Goal: Task Accomplishment & Management: Use online tool/utility

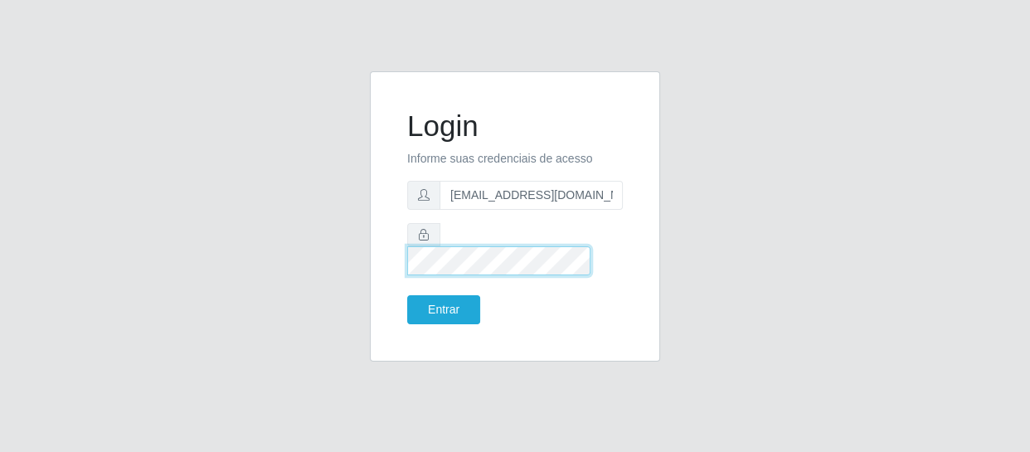
click at [407, 295] on button "Entrar" at bounding box center [443, 309] width 73 height 29
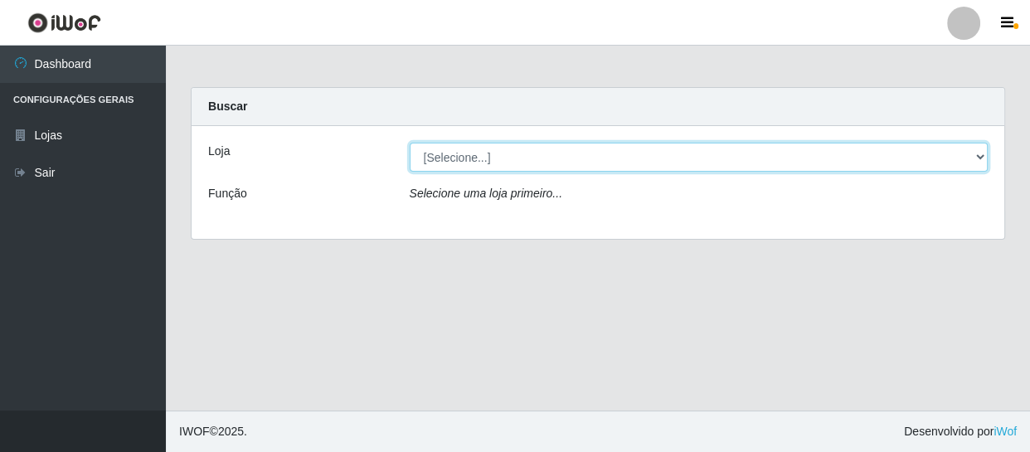
click at [979, 157] on select "[Selecione...] SuperFácil Atacado - São Gonçalo do Amarante" at bounding box center [699, 157] width 579 height 29
select select "408"
click at [410, 143] on select "[Selecione...] SuperFácil Atacado - São Gonçalo do Amarante" at bounding box center [699, 157] width 579 height 29
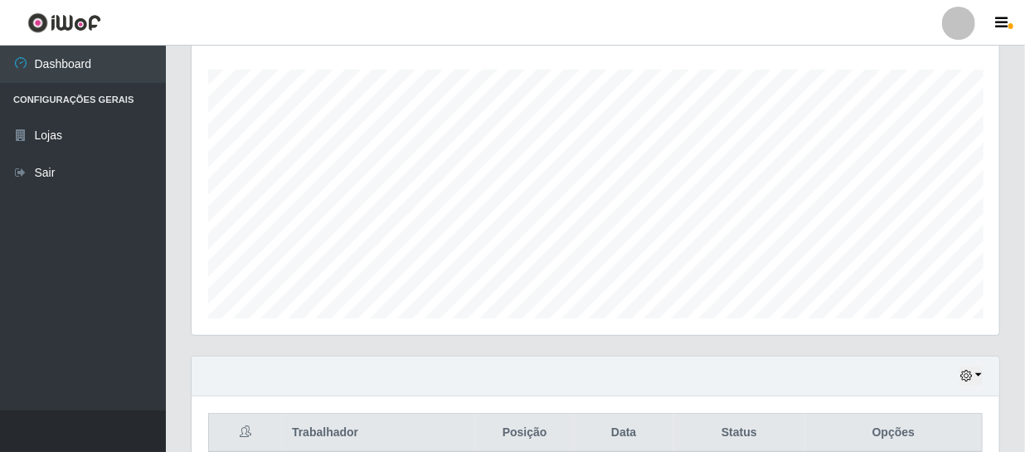
scroll to position [376, 0]
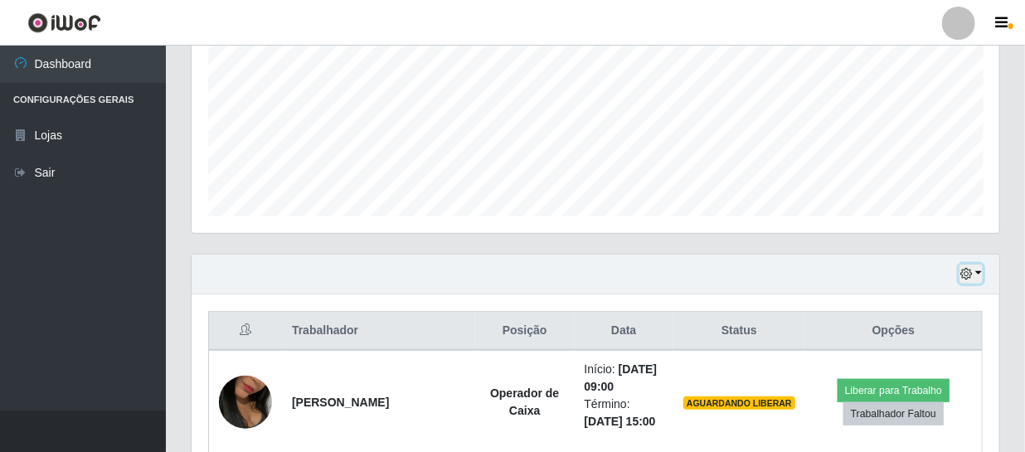
click at [969, 274] on icon "button" at bounding box center [966, 274] width 12 height 12
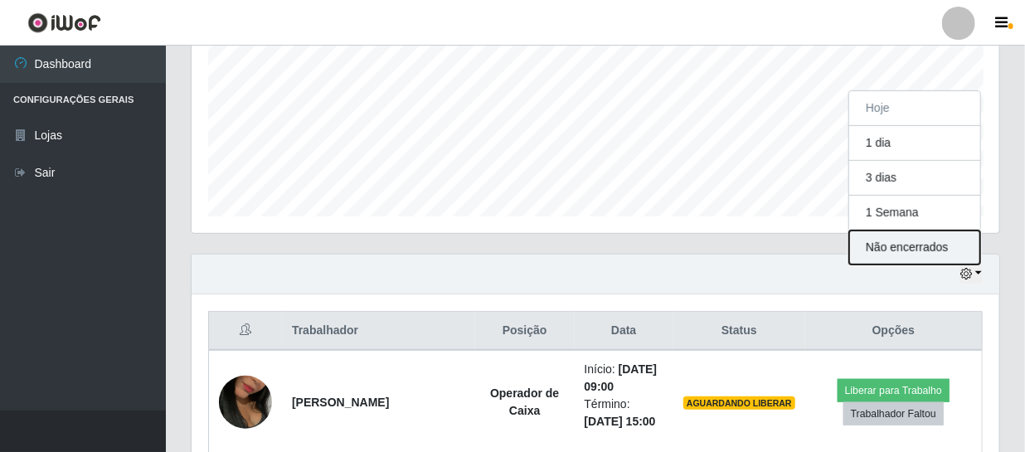
click at [911, 243] on button "Não encerrados" at bounding box center [914, 248] width 131 height 34
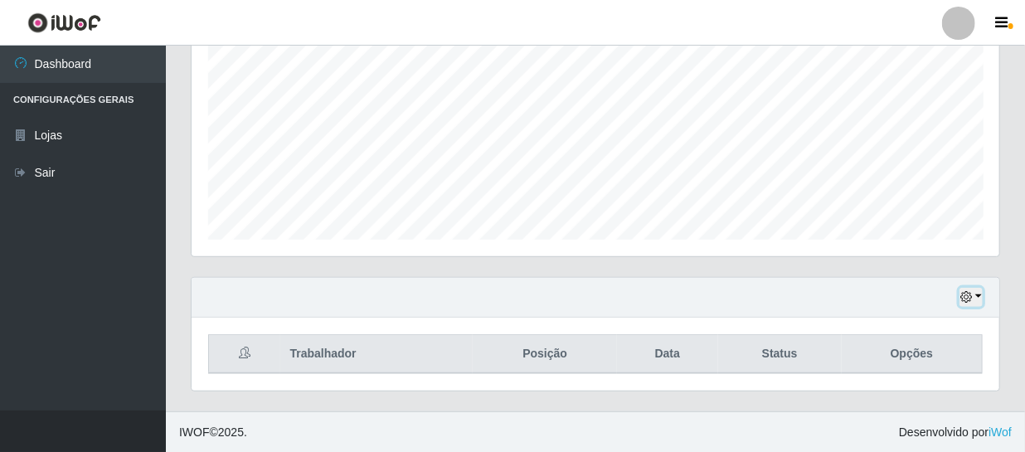
click at [965, 296] on icon "button" at bounding box center [966, 297] width 12 height 12
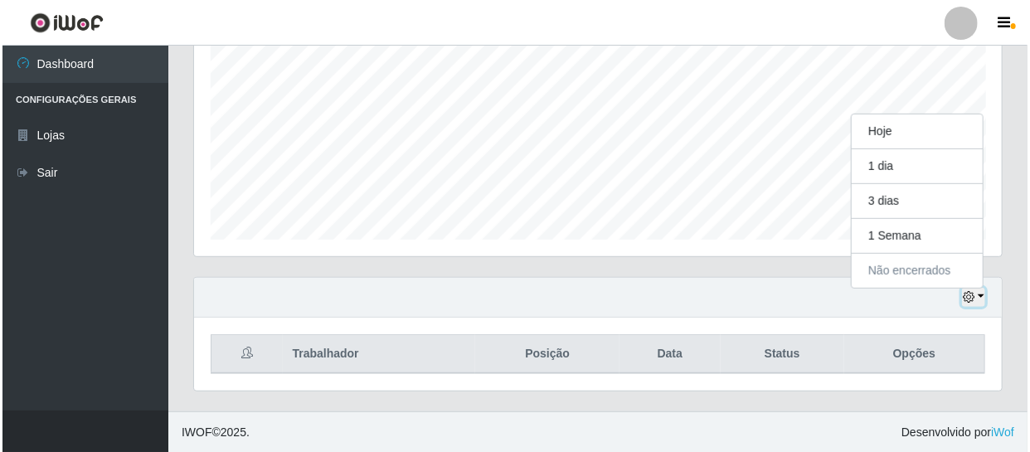
scroll to position [344, 808]
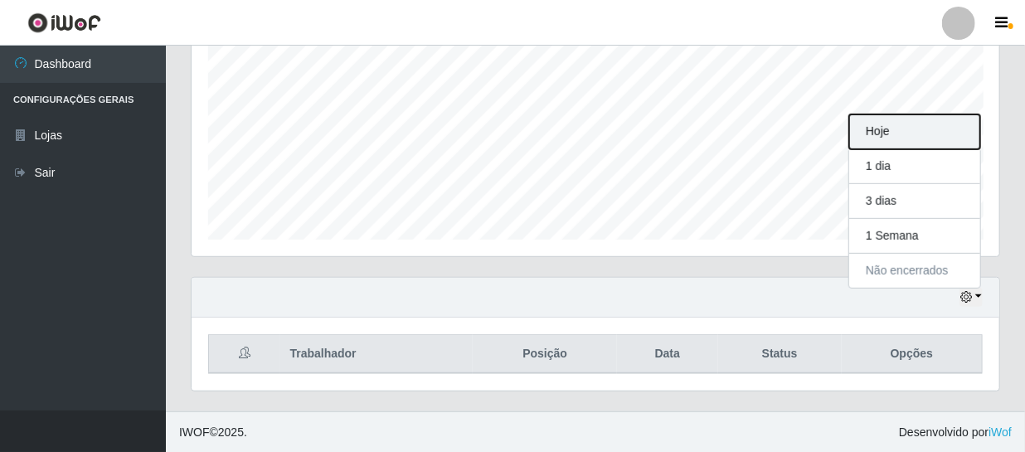
click at [905, 128] on button "Hoje" at bounding box center [914, 131] width 131 height 35
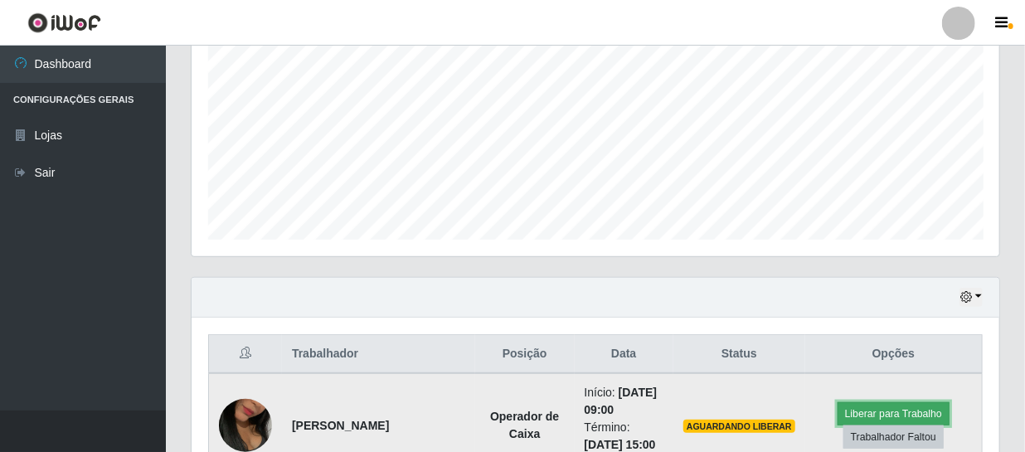
click at [914, 410] on button "Liberar para Trabalho" at bounding box center [894, 413] width 112 height 23
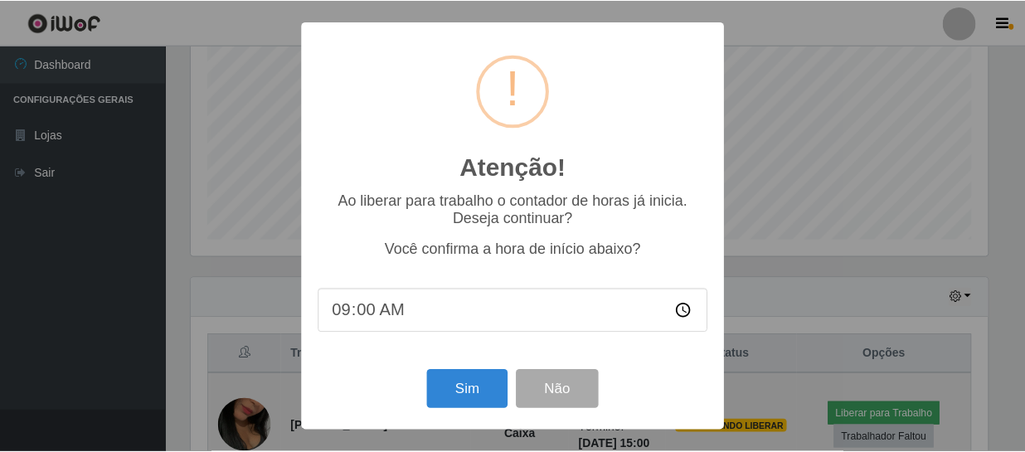
scroll to position [344, 800]
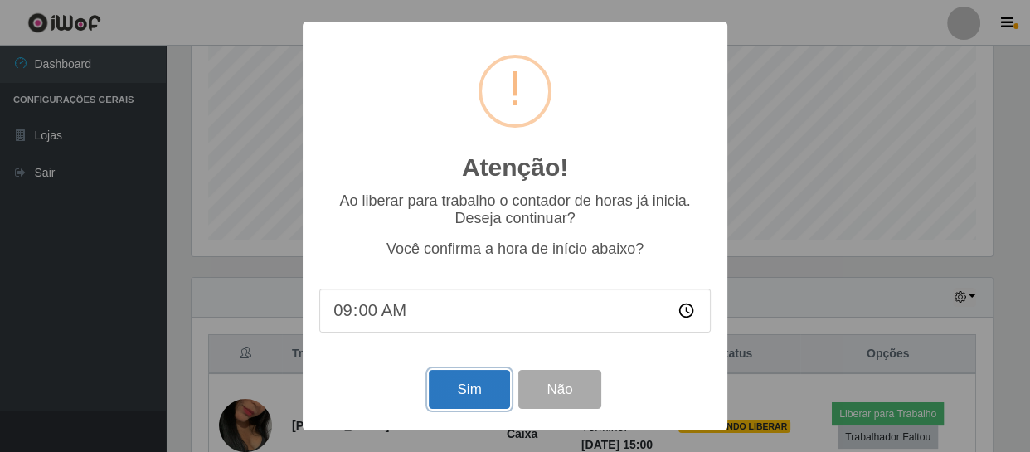
click at [474, 393] on button "Sim" at bounding box center [469, 389] width 80 height 39
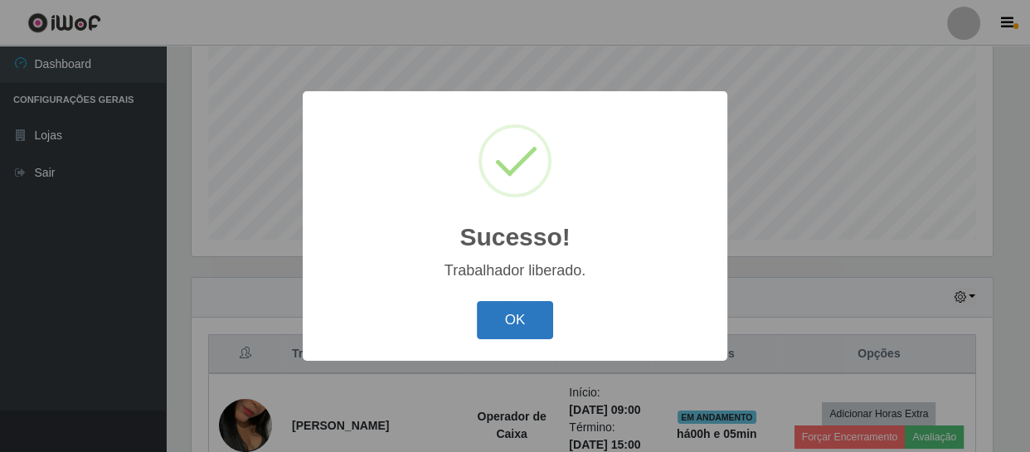
click at [514, 323] on button "OK" at bounding box center [515, 320] width 77 height 39
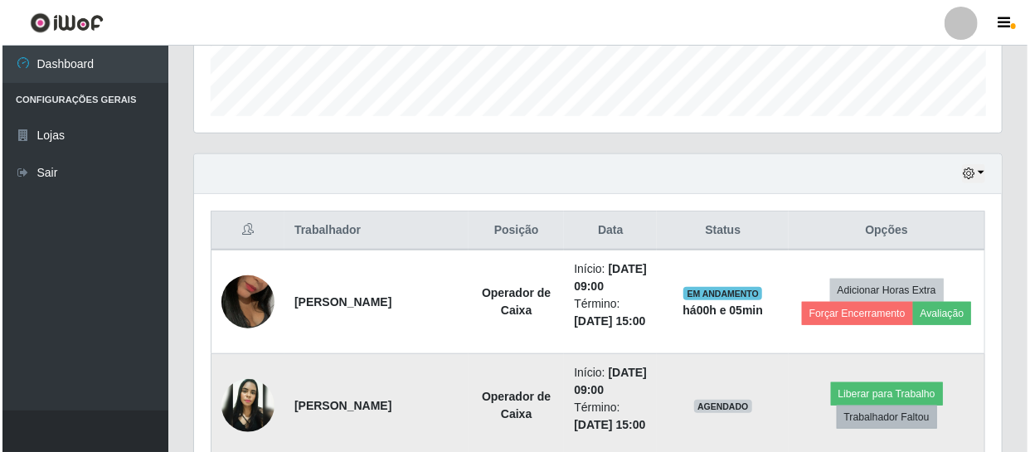
scroll to position [504, 0]
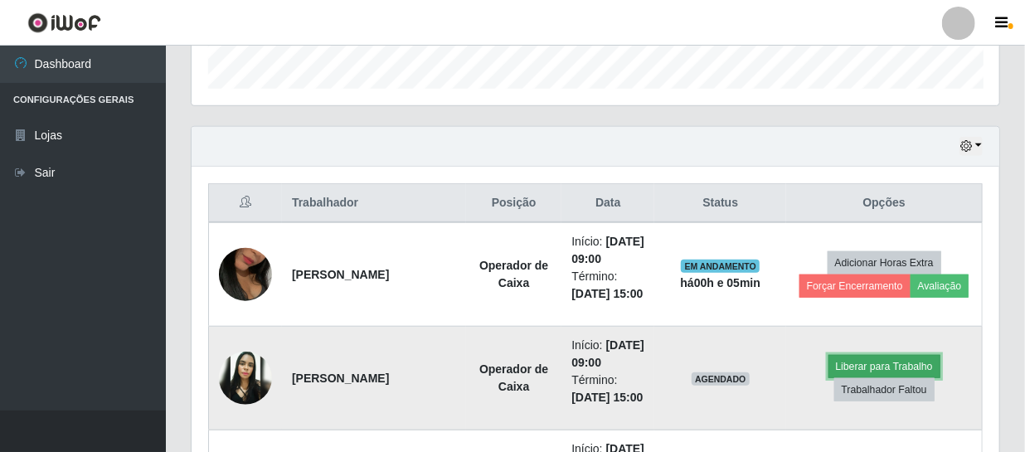
click at [893, 378] on button "Liberar para Trabalho" at bounding box center [884, 366] width 112 height 23
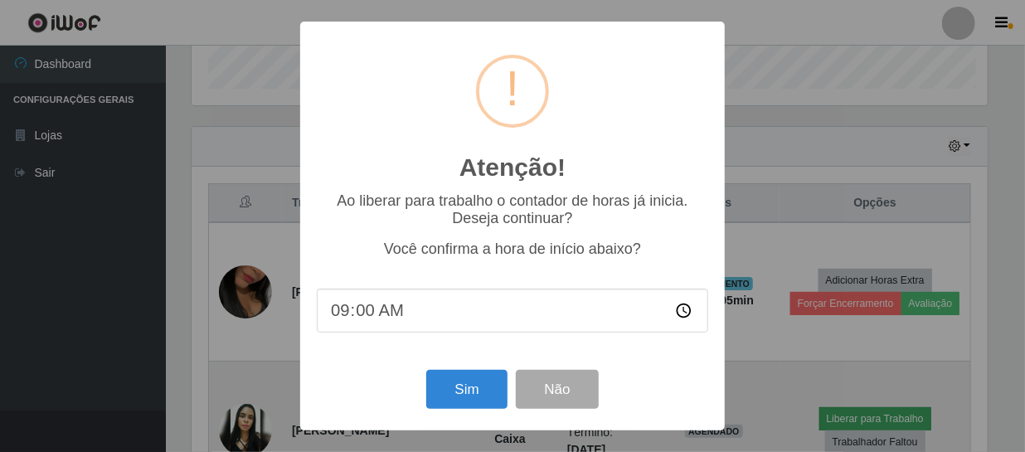
scroll to position [344, 800]
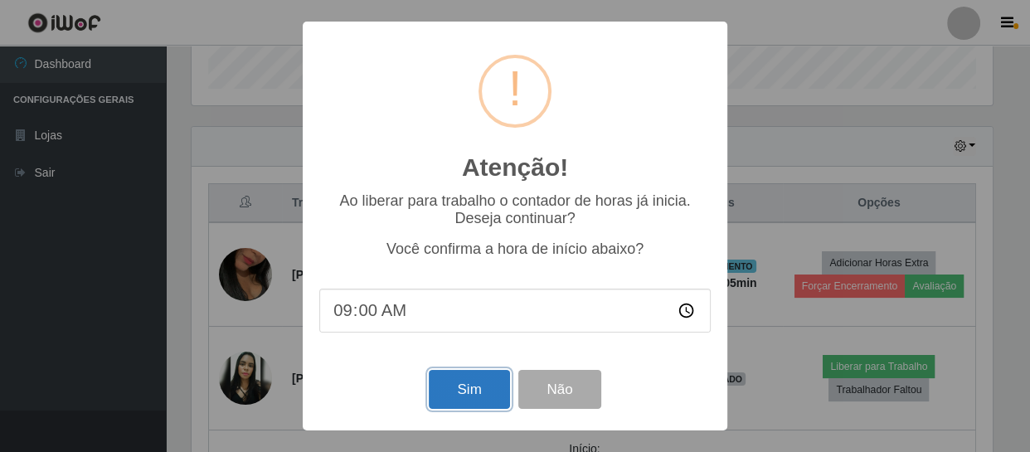
click at [453, 389] on button "Sim" at bounding box center [469, 389] width 80 height 39
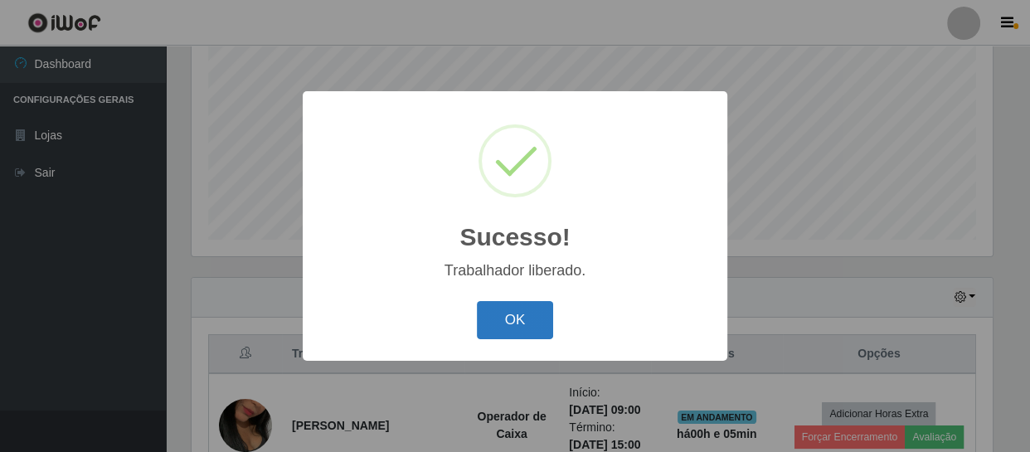
click at [526, 321] on button "OK" at bounding box center [515, 320] width 77 height 39
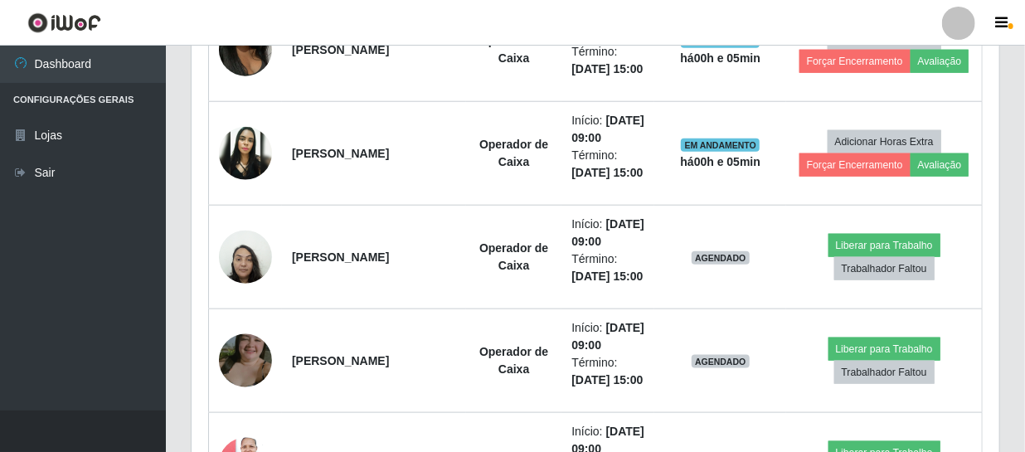
scroll to position [730, 0]
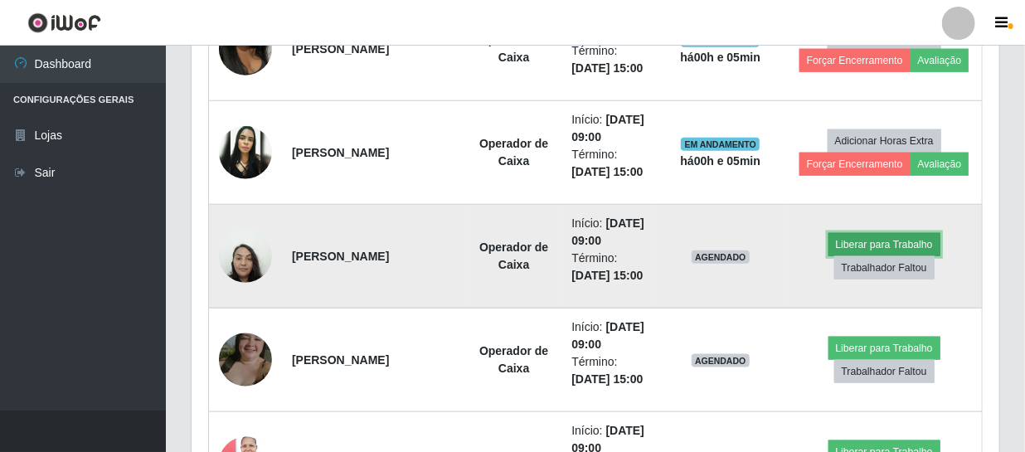
click at [907, 256] on button "Liberar para Trabalho" at bounding box center [884, 244] width 112 height 23
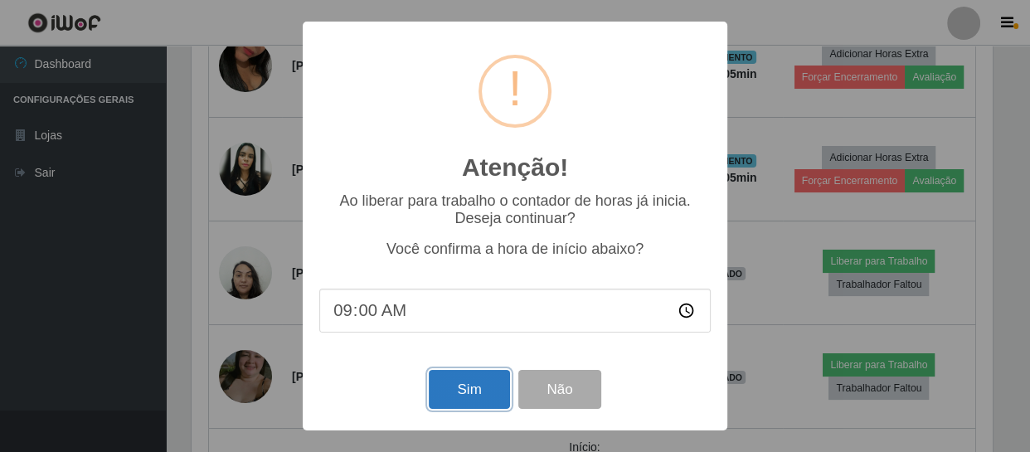
click at [446, 386] on button "Sim" at bounding box center [469, 389] width 80 height 39
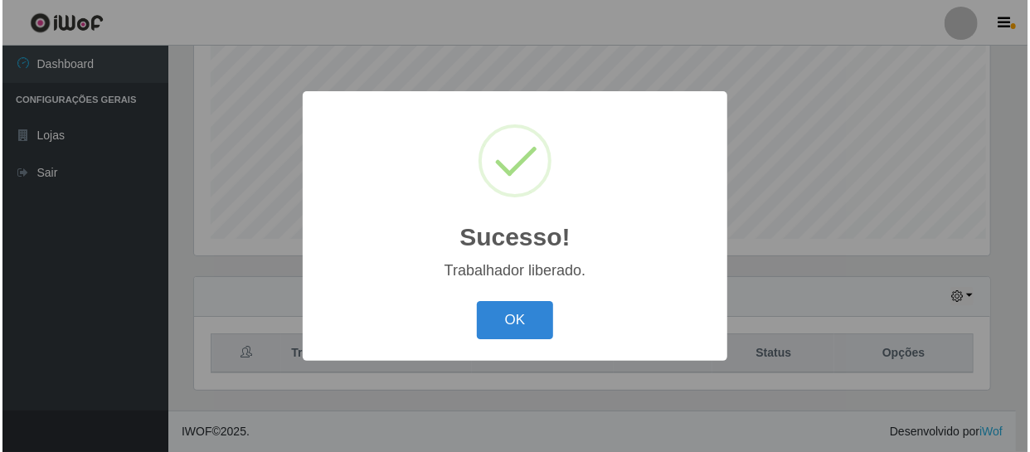
scroll to position [0, 0]
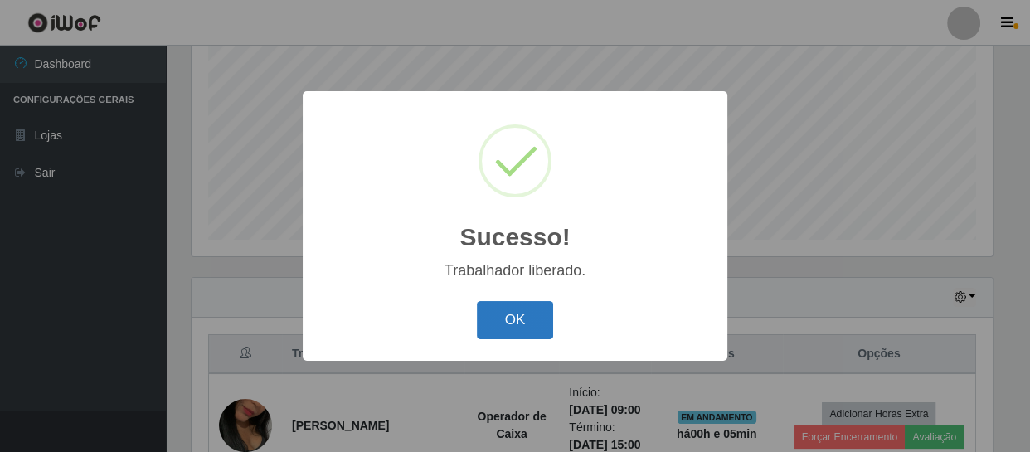
click at [512, 321] on button "OK" at bounding box center [515, 320] width 77 height 39
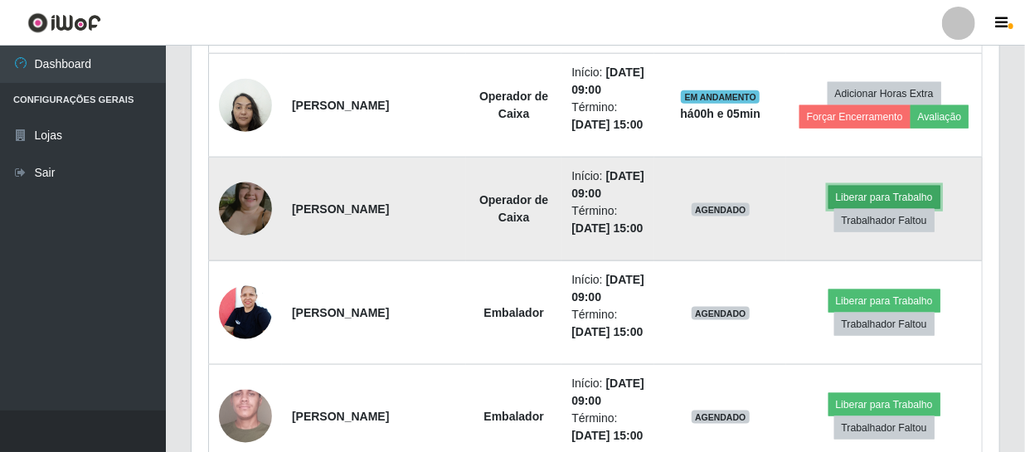
click at [906, 209] on button "Liberar para Trabalho" at bounding box center [884, 197] width 112 height 23
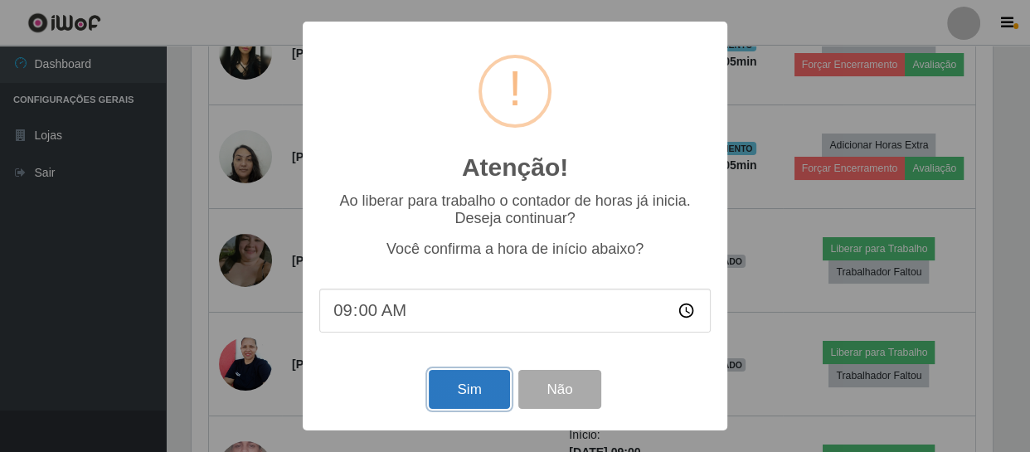
click at [456, 381] on button "Sim" at bounding box center [469, 389] width 80 height 39
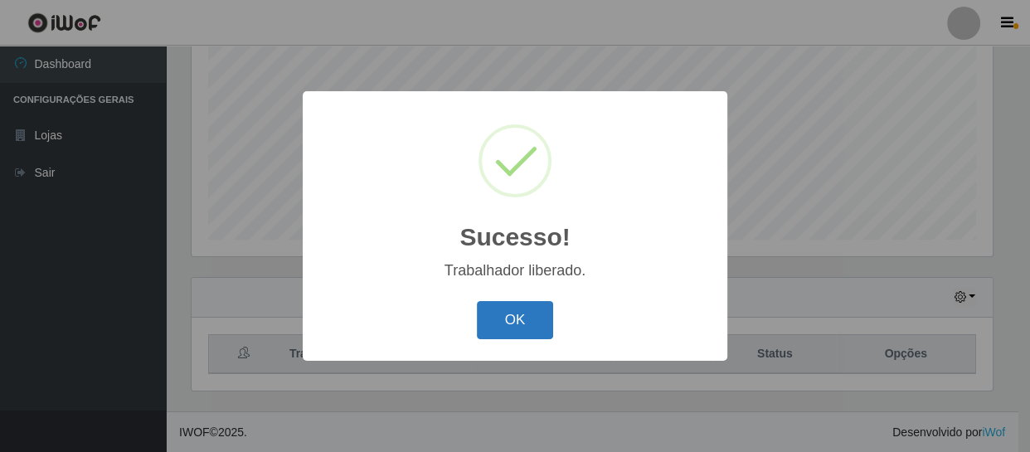
click at [521, 312] on button "OK" at bounding box center [515, 320] width 77 height 39
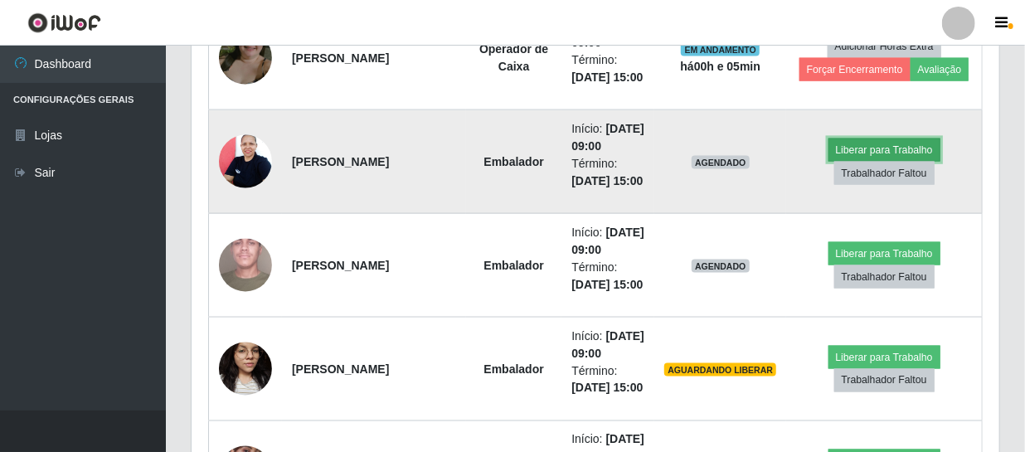
click at [877, 162] on button "Liberar para Trabalho" at bounding box center [884, 149] width 112 height 23
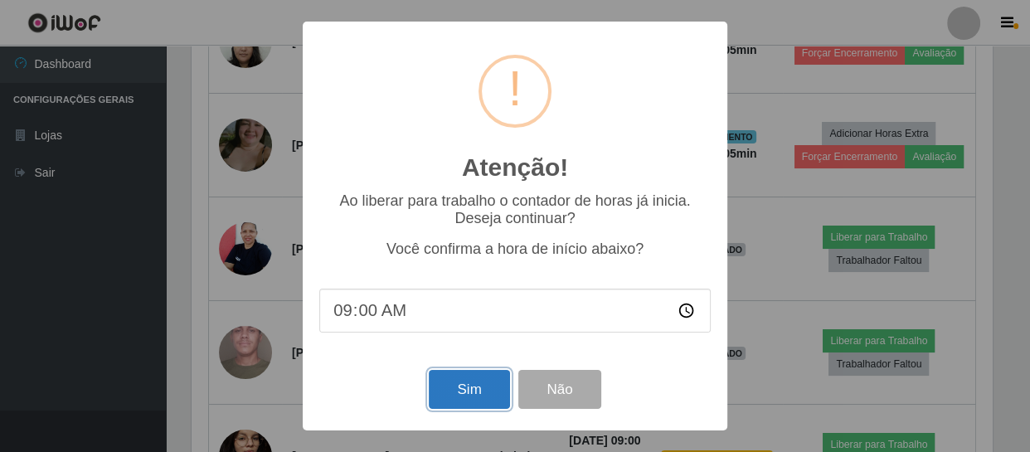
click at [468, 387] on button "Sim" at bounding box center [469, 389] width 80 height 39
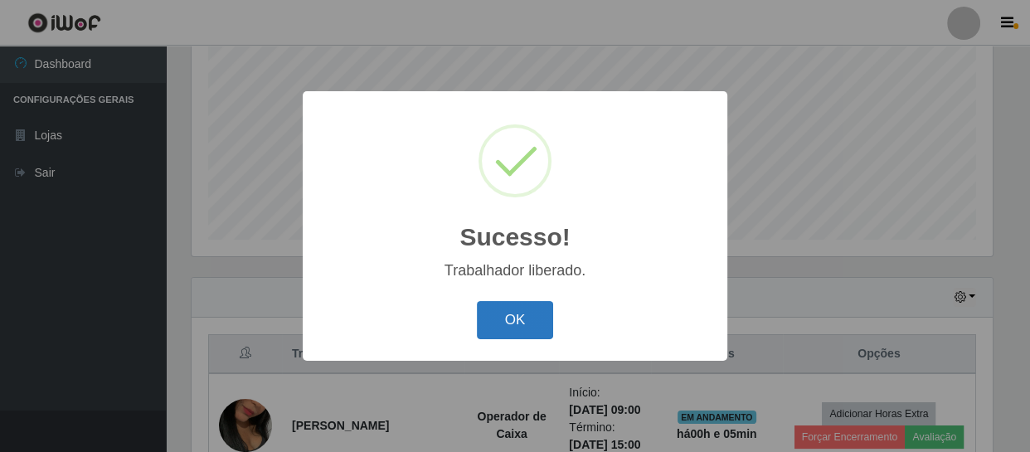
click at [496, 318] on button "OK" at bounding box center [515, 320] width 77 height 39
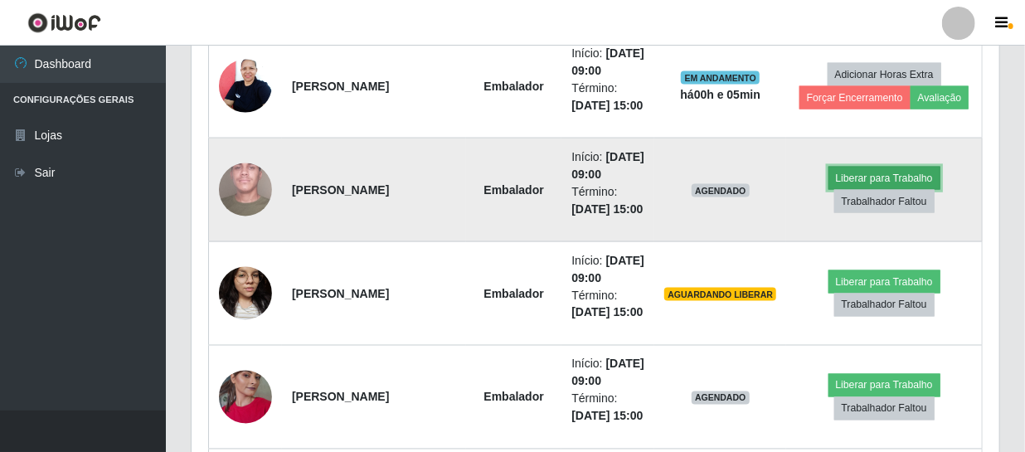
click at [887, 190] on button "Liberar para Trabalho" at bounding box center [884, 178] width 112 height 23
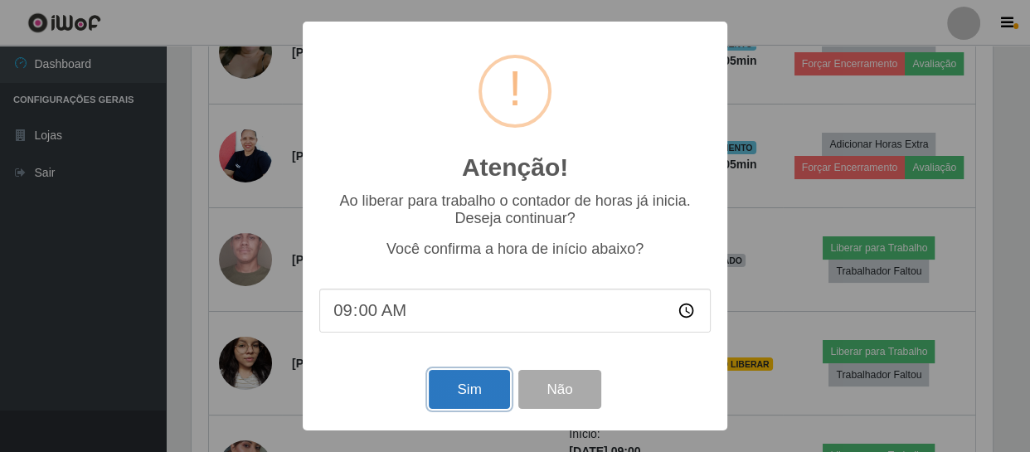
click at [478, 389] on button "Sim" at bounding box center [469, 389] width 80 height 39
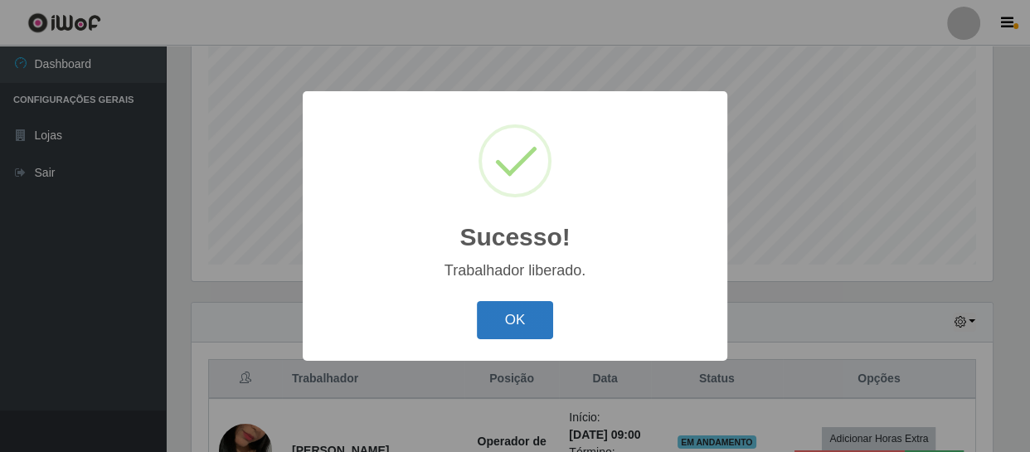
click at [513, 310] on button "OK" at bounding box center [515, 320] width 77 height 39
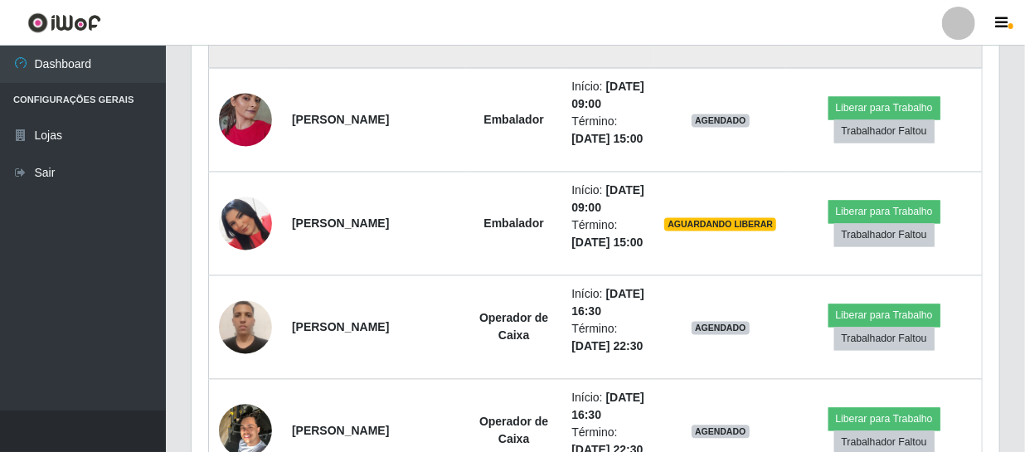
click at [886, 17] on button "Liberar para Trabalho" at bounding box center [884, 4] width 112 height 23
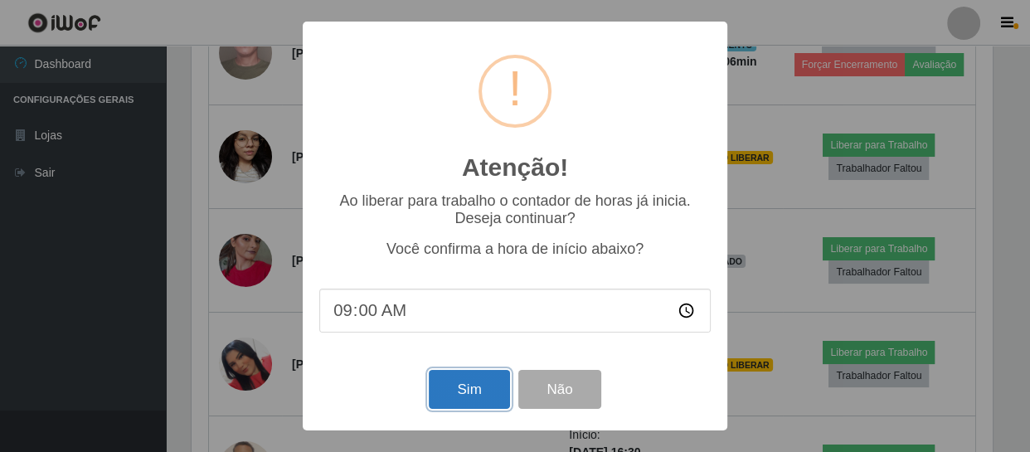
click at [466, 392] on button "Sim" at bounding box center [469, 389] width 80 height 39
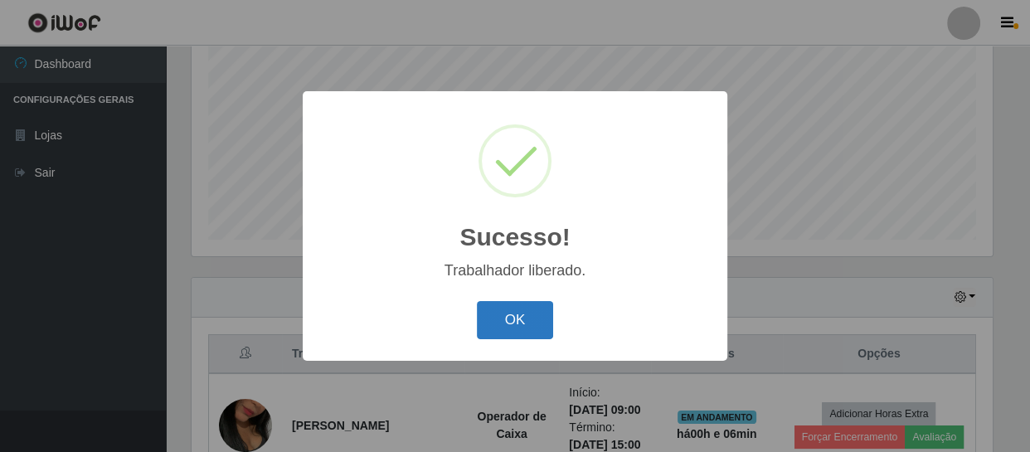
click at [509, 321] on button "OK" at bounding box center [515, 320] width 77 height 39
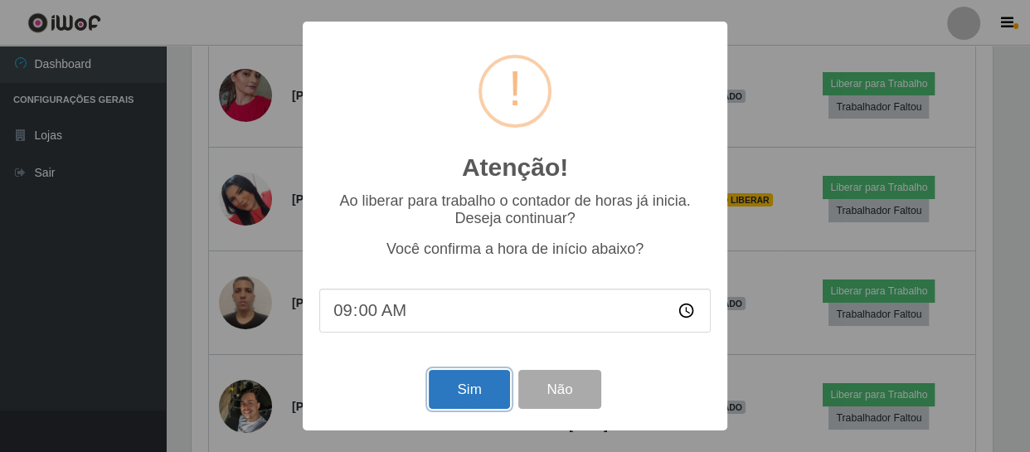
click at [461, 390] on button "Sim" at bounding box center [469, 389] width 80 height 39
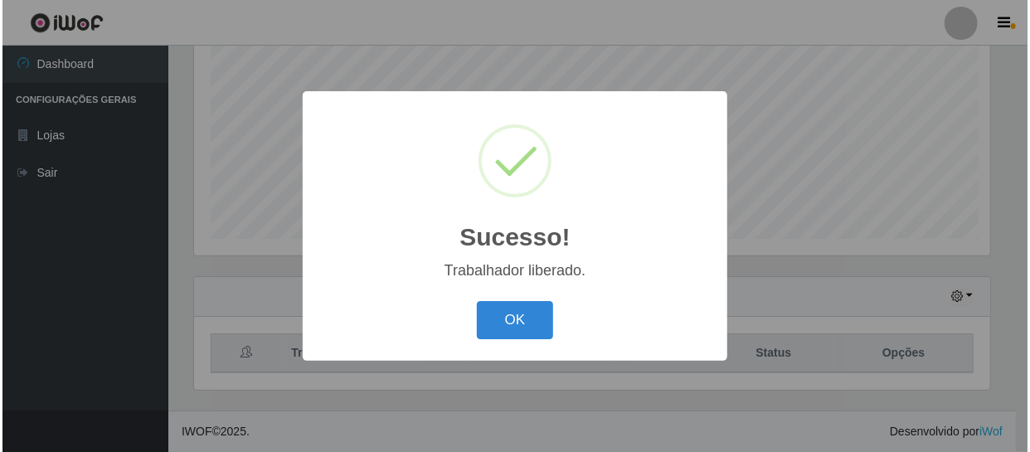
scroll to position [828948, 828491]
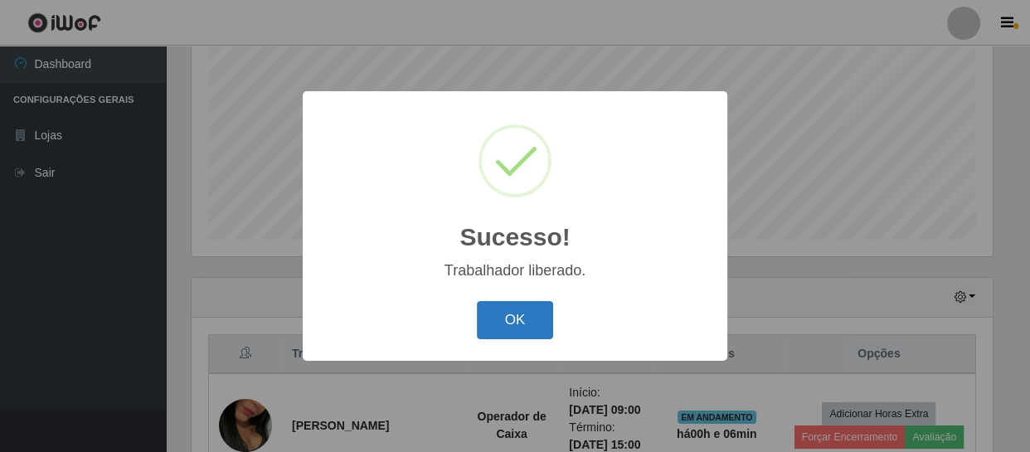
click at [529, 317] on button "OK" at bounding box center [515, 320] width 77 height 39
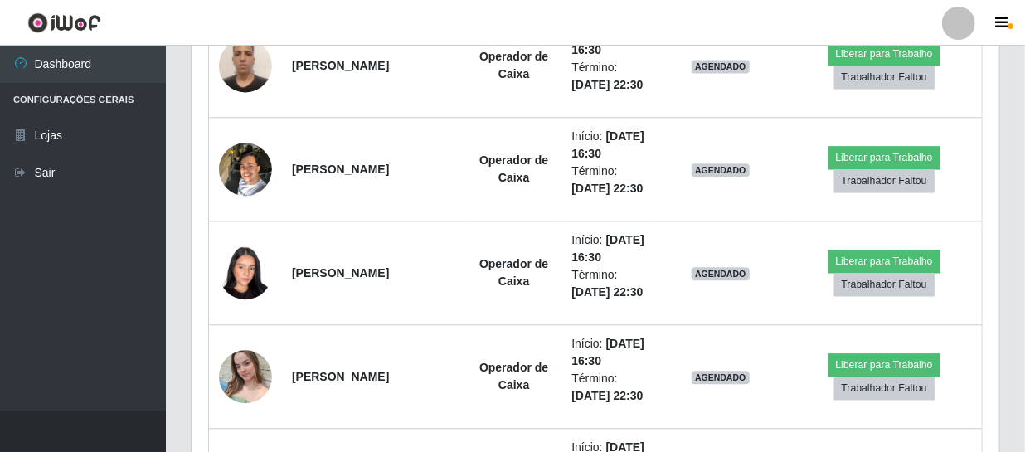
scroll to position [1710, 0]
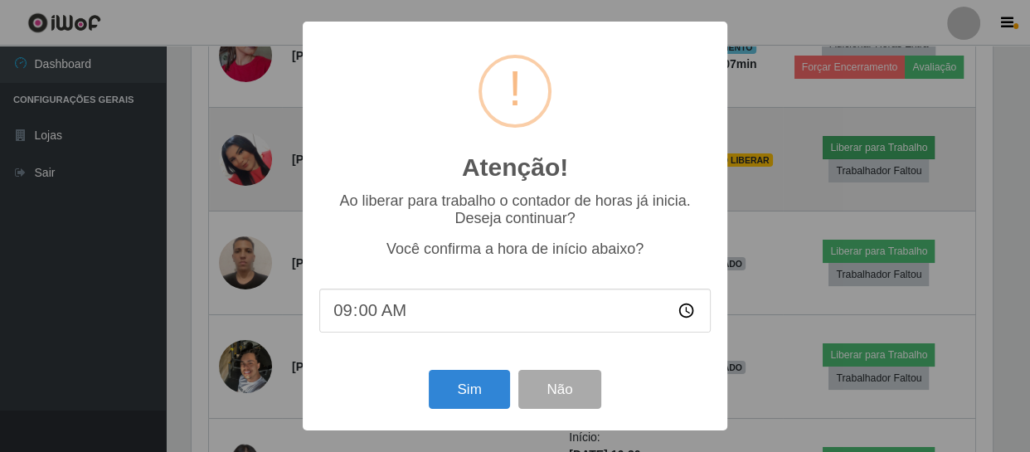
scroll to position [344, 800]
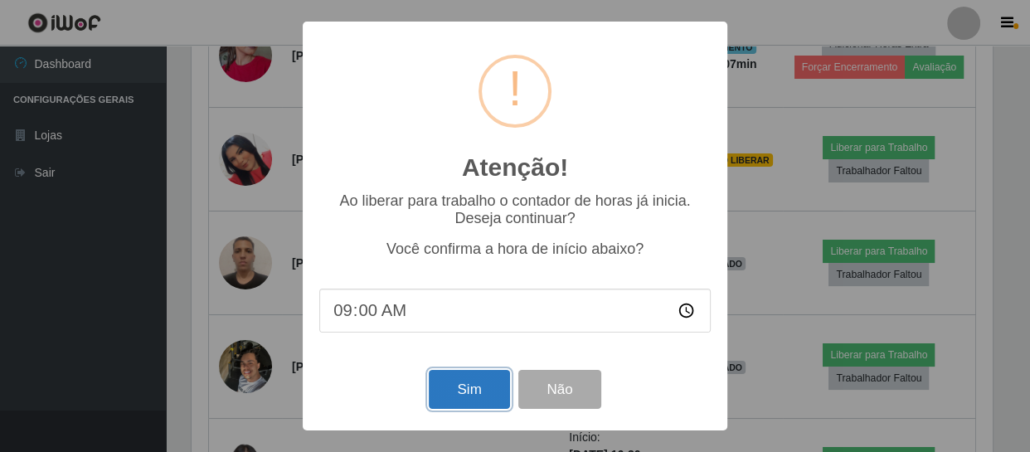
click at [453, 385] on button "Sim" at bounding box center [469, 389] width 80 height 39
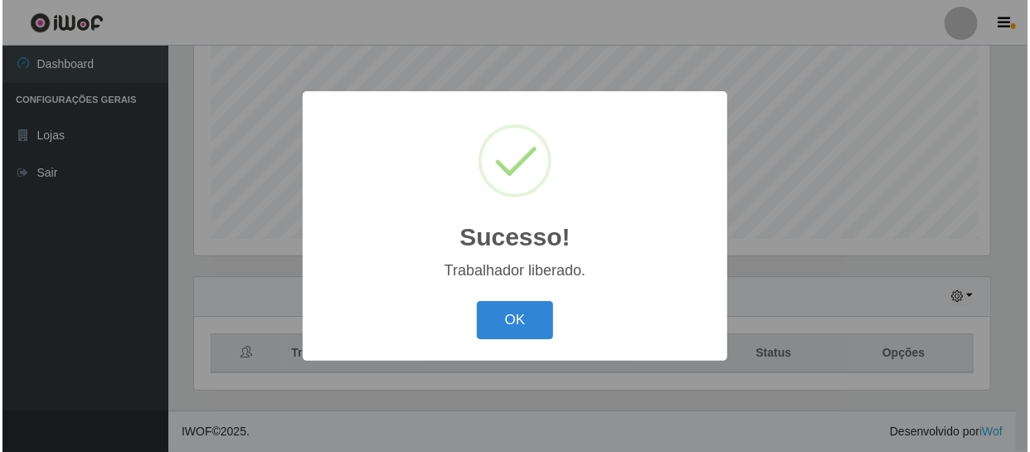
scroll to position [828948, 828491]
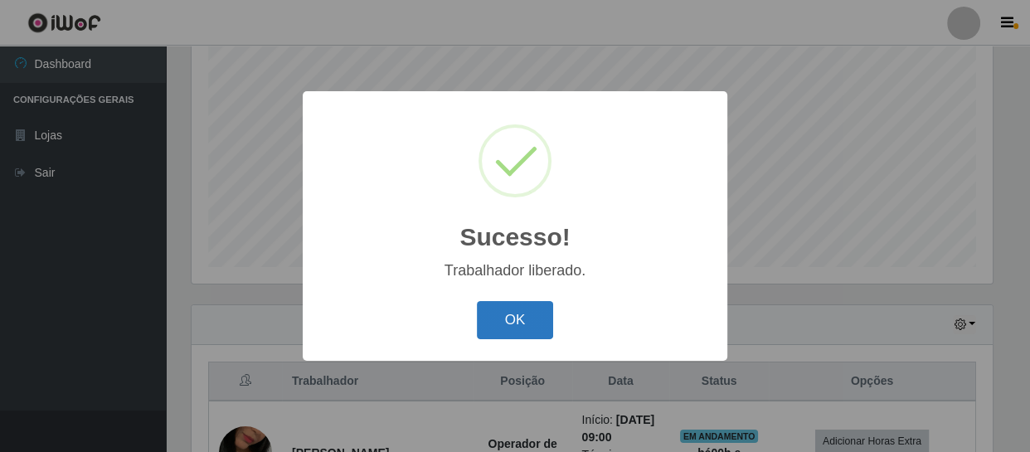
click at [493, 319] on button "OK" at bounding box center [515, 320] width 77 height 39
